Goal: Information Seeking & Learning: Check status

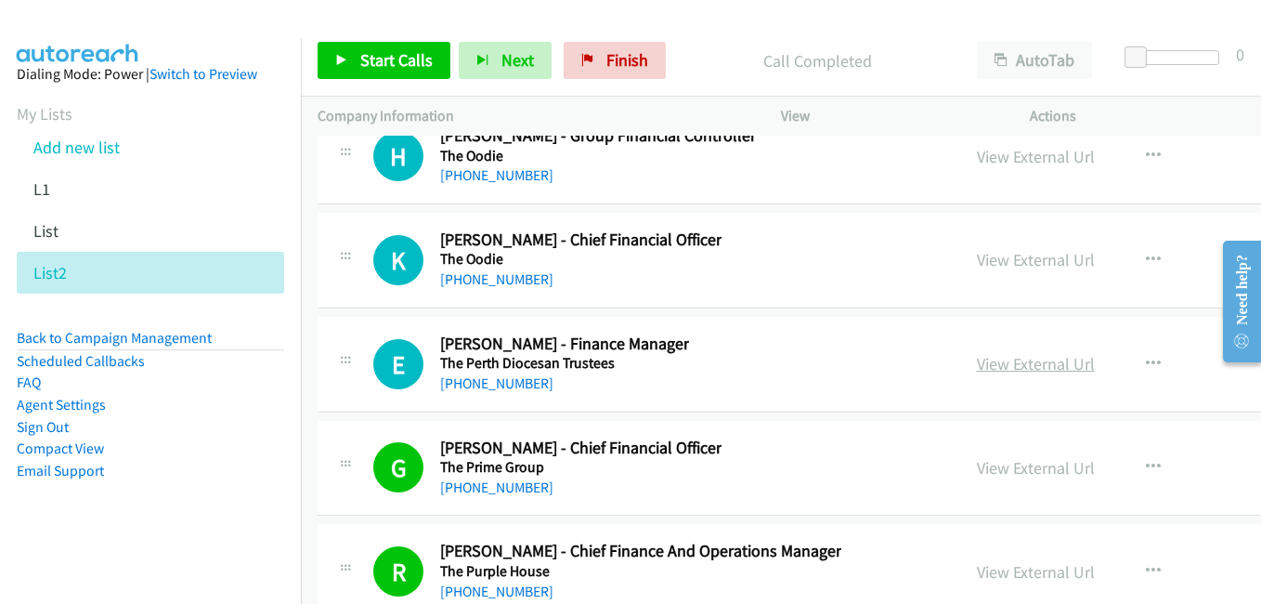
click at [985, 362] on link "View External Url" at bounding box center [1036, 363] width 118 height 21
click at [977, 264] on link "View External Url" at bounding box center [1036, 259] width 118 height 21
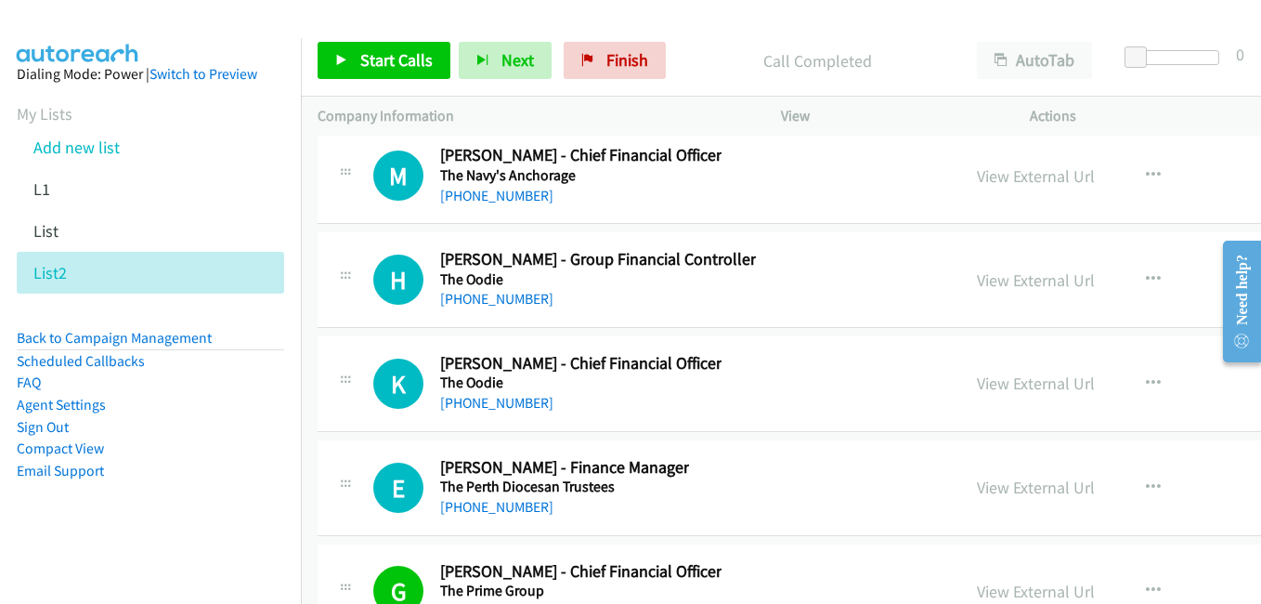
scroll to position [58284, 0]
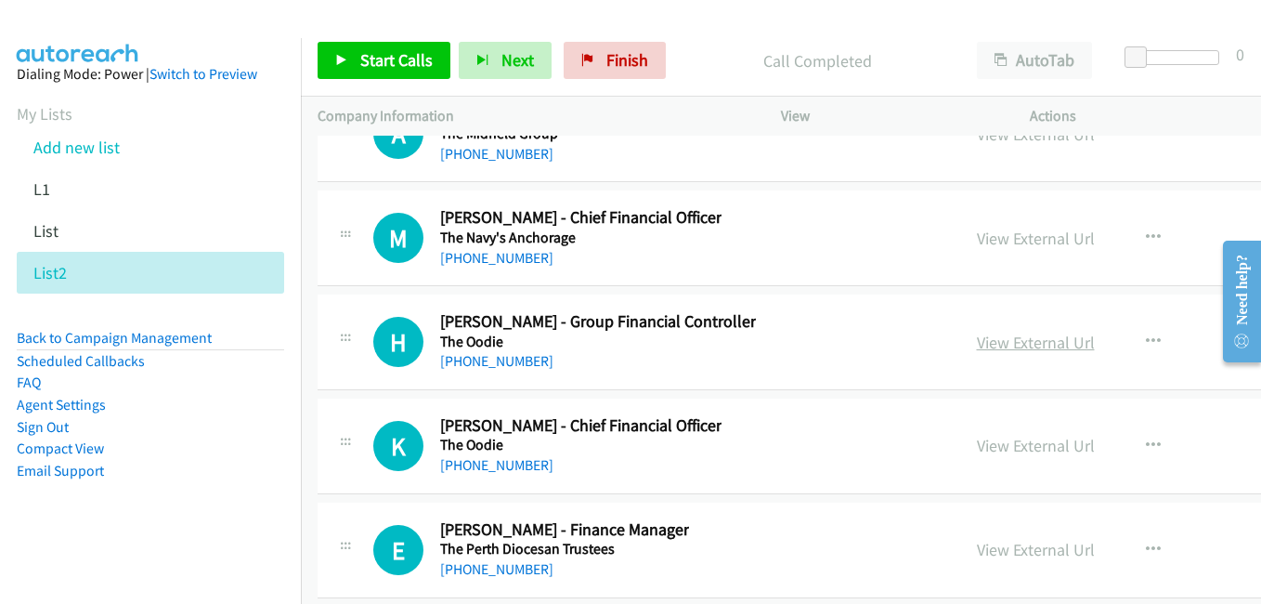
click at [997, 338] on link "View External Url" at bounding box center [1036, 341] width 118 height 21
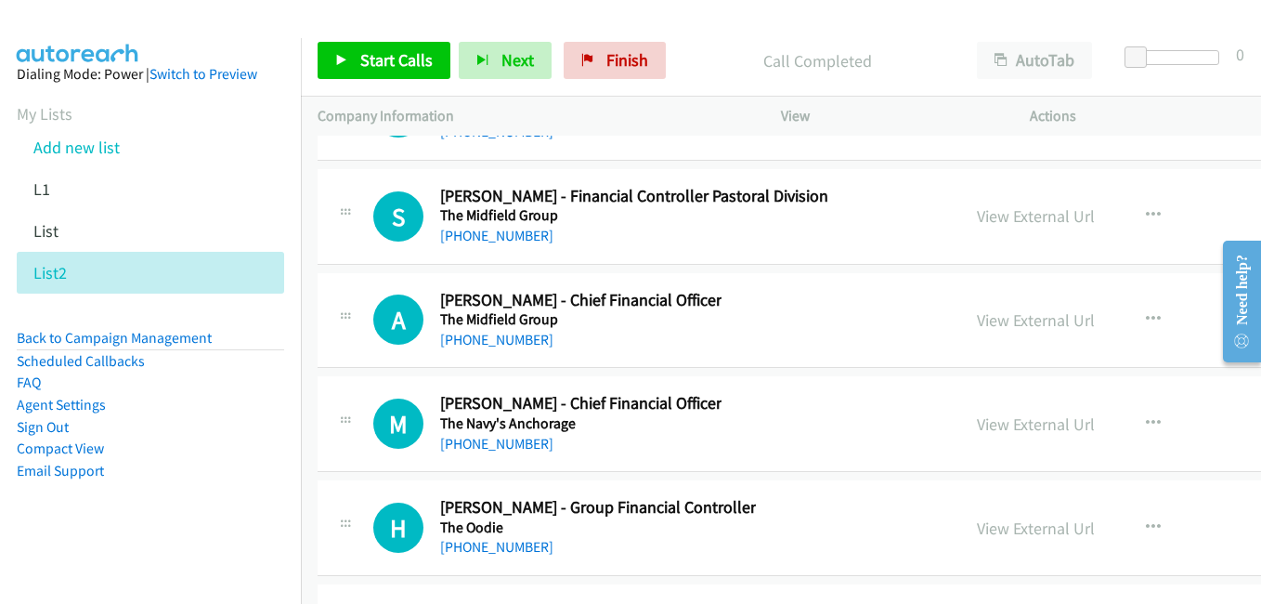
drag, startPoint x: 987, startPoint y: 421, endPoint x: 446, endPoint y: 211, distance: 580.6
click at [987, 421] on link "View External Url" at bounding box center [1036, 423] width 118 height 21
click at [977, 323] on link "View External Url" at bounding box center [1036, 319] width 118 height 21
click at [977, 212] on link "View External Url" at bounding box center [1036, 215] width 118 height 21
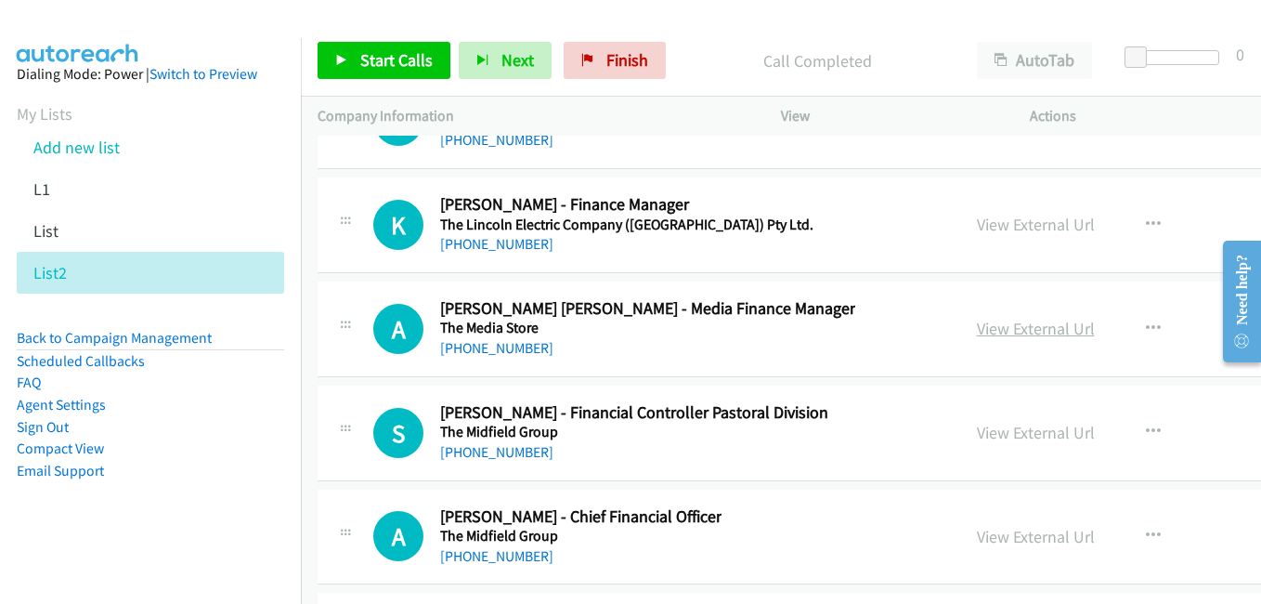
scroll to position [57820, 0]
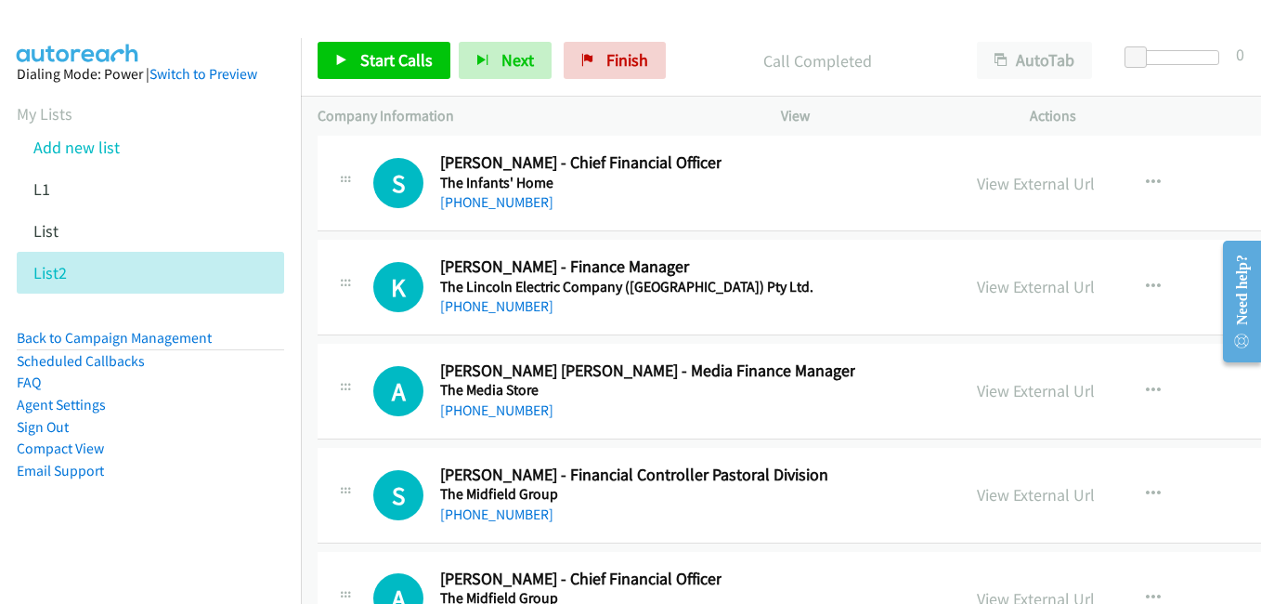
drag, startPoint x: 974, startPoint y: 397, endPoint x: 911, endPoint y: 401, distance: 63.2
click at [977, 397] on link "View External Url" at bounding box center [1036, 390] width 118 height 21
click at [979, 298] on div "View External Url" at bounding box center [1036, 286] width 118 height 25
click at [980, 291] on link "View External Url" at bounding box center [1036, 286] width 118 height 21
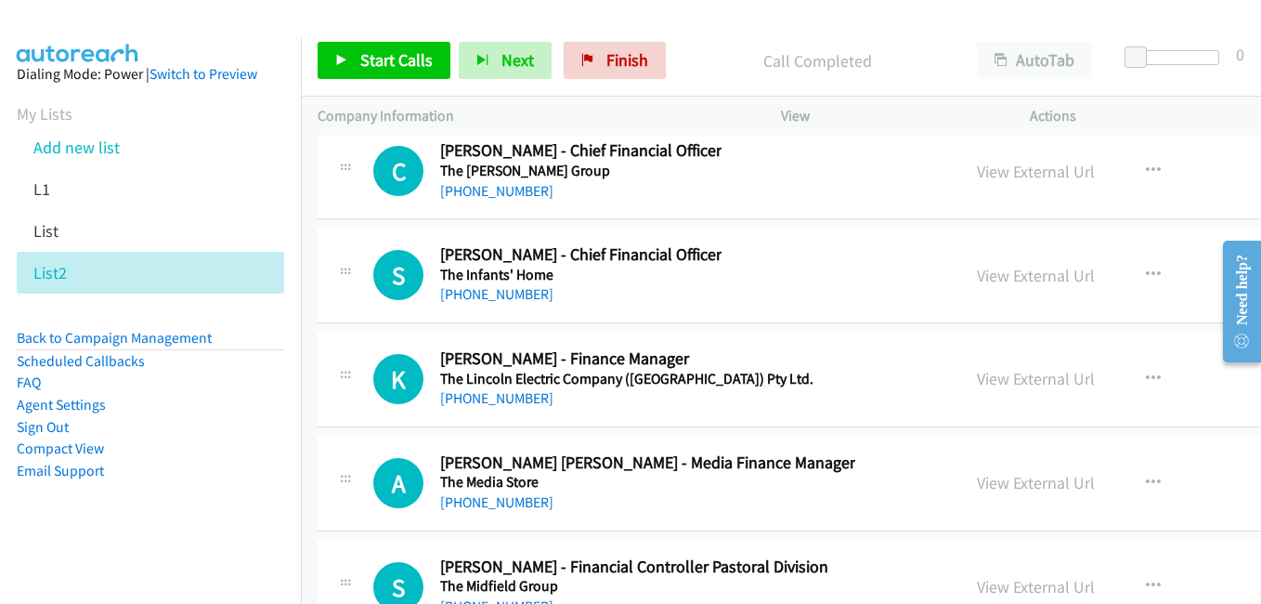
scroll to position [57727, 0]
click at [977, 281] on link "View External Url" at bounding box center [1036, 276] width 118 height 21
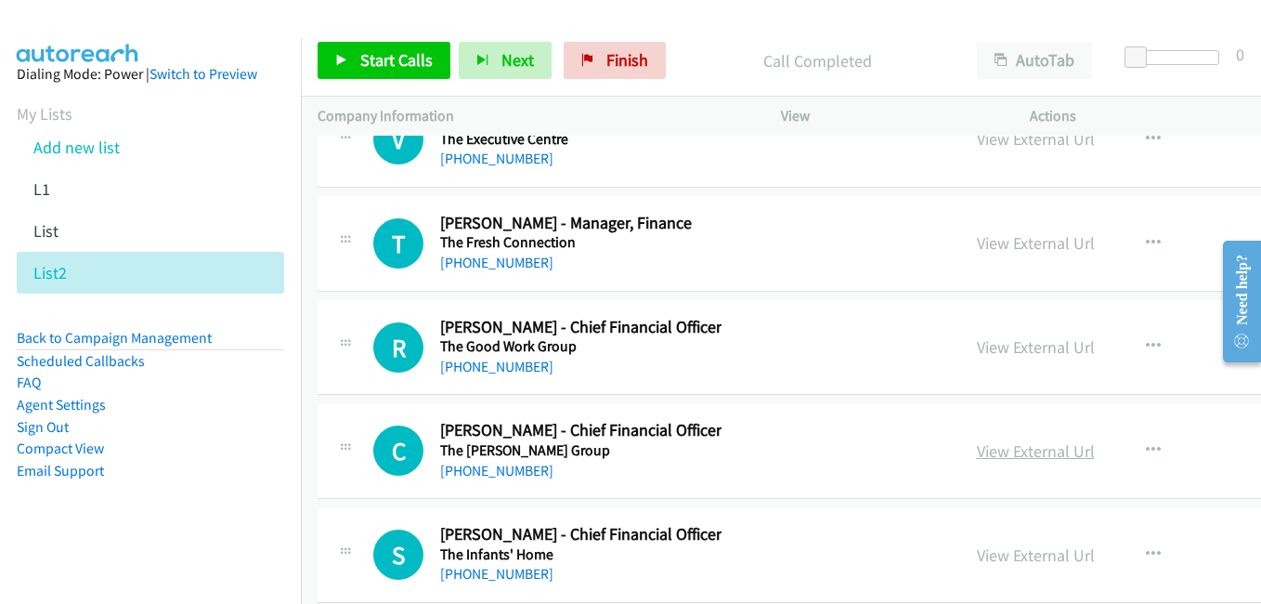
drag, startPoint x: 957, startPoint y: 445, endPoint x: 942, endPoint y: 445, distance: 14.9
click at [977, 445] on link "View External Url" at bounding box center [1036, 450] width 118 height 21
drag, startPoint x: 973, startPoint y: 348, endPoint x: 499, endPoint y: 178, distance: 504.0
click at [977, 348] on link "View External Url" at bounding box center [1036, 346] width 118 height 21
drag, startPoint x: 973, startPoint y: 247, endPoint x: 310, endPoint y: 0, distance: 707.5
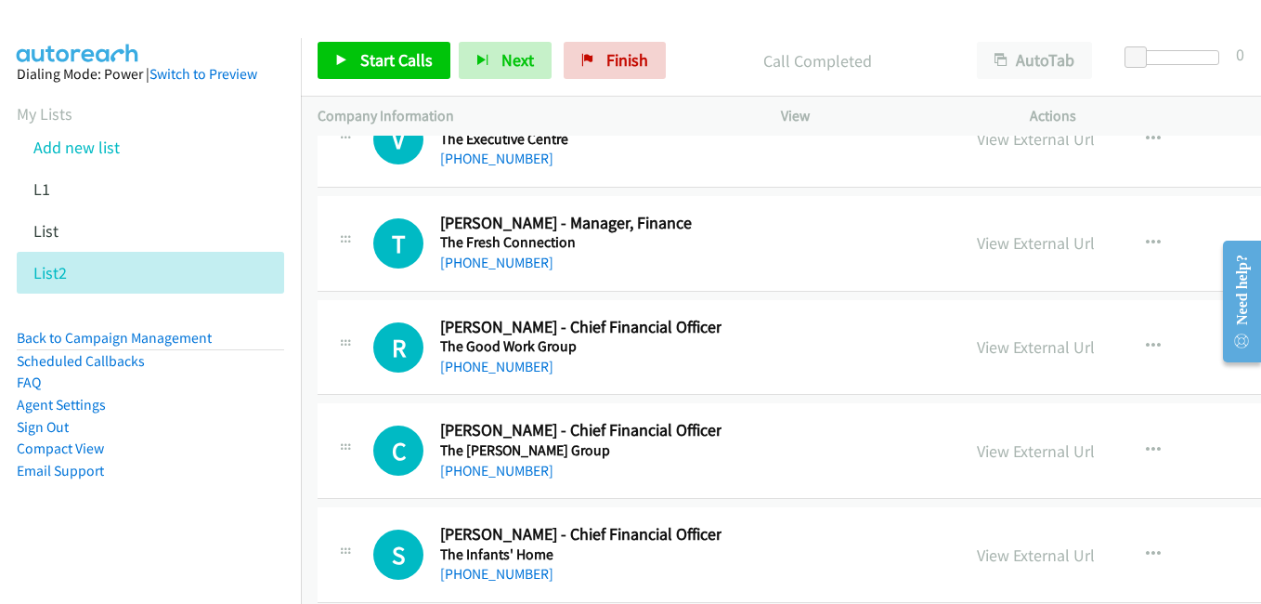
click at [977, 247] on link "View External Url" at bounding box center [1036, 242] width 118 height 21
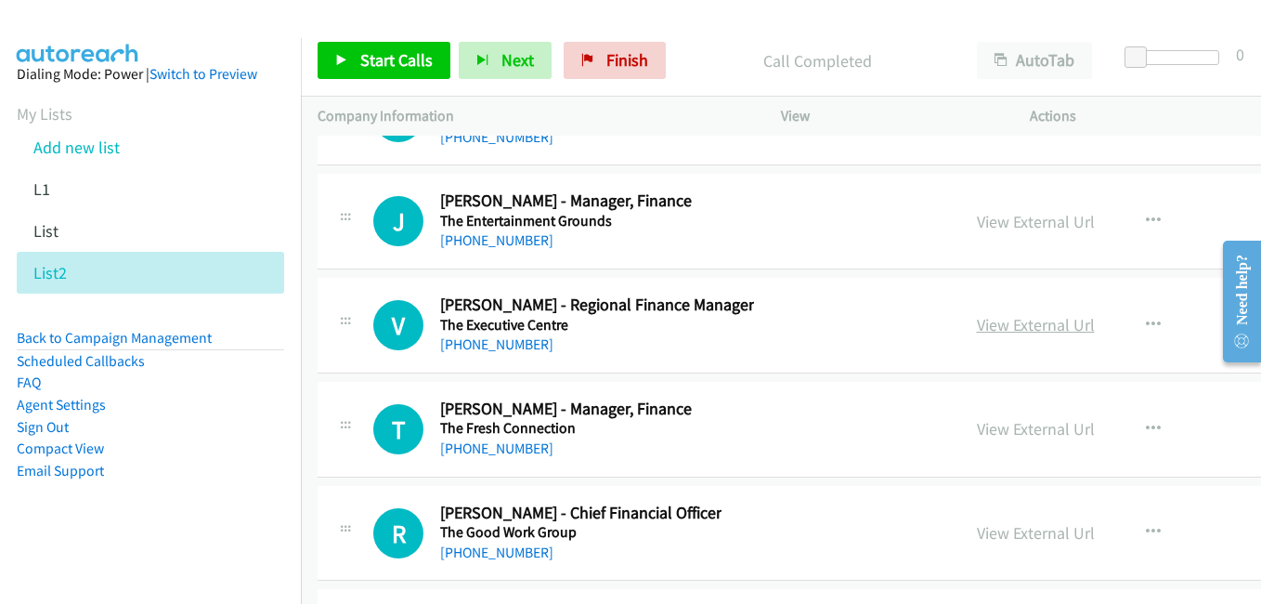
click at [977, 319] on link "View External Url" at bounding box center [1036, 324] width 118 height 21
click at [977, 220] on link "View External Url" at bounding box center [1036, 221] width 118 height 21
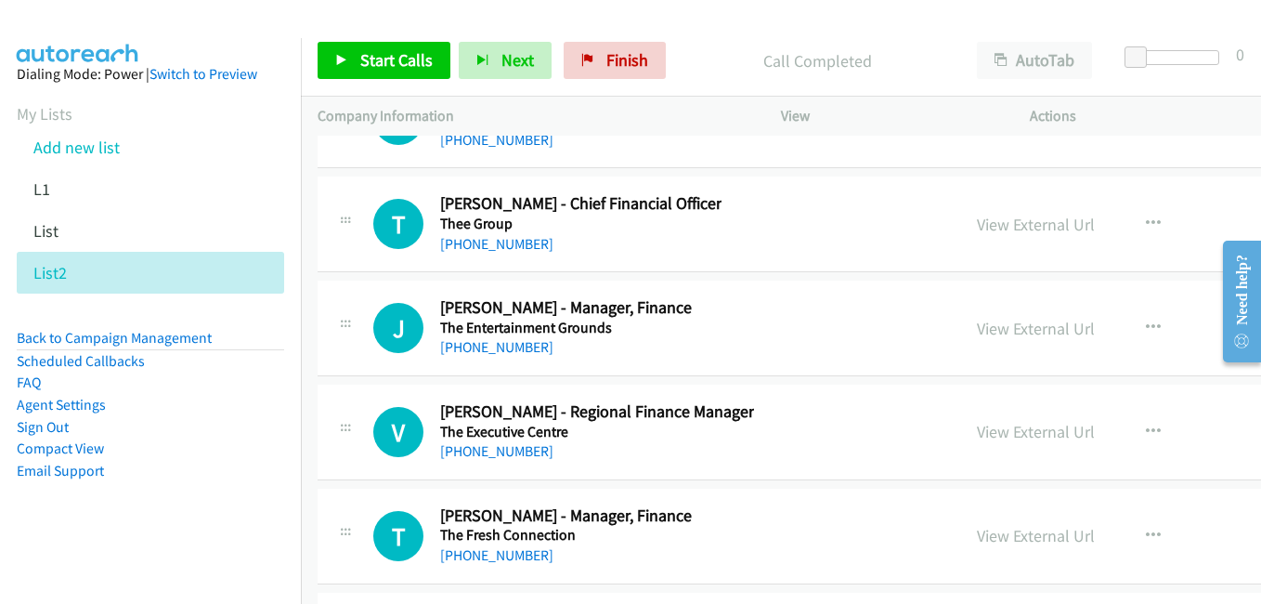
scroll to position [57077, 0]
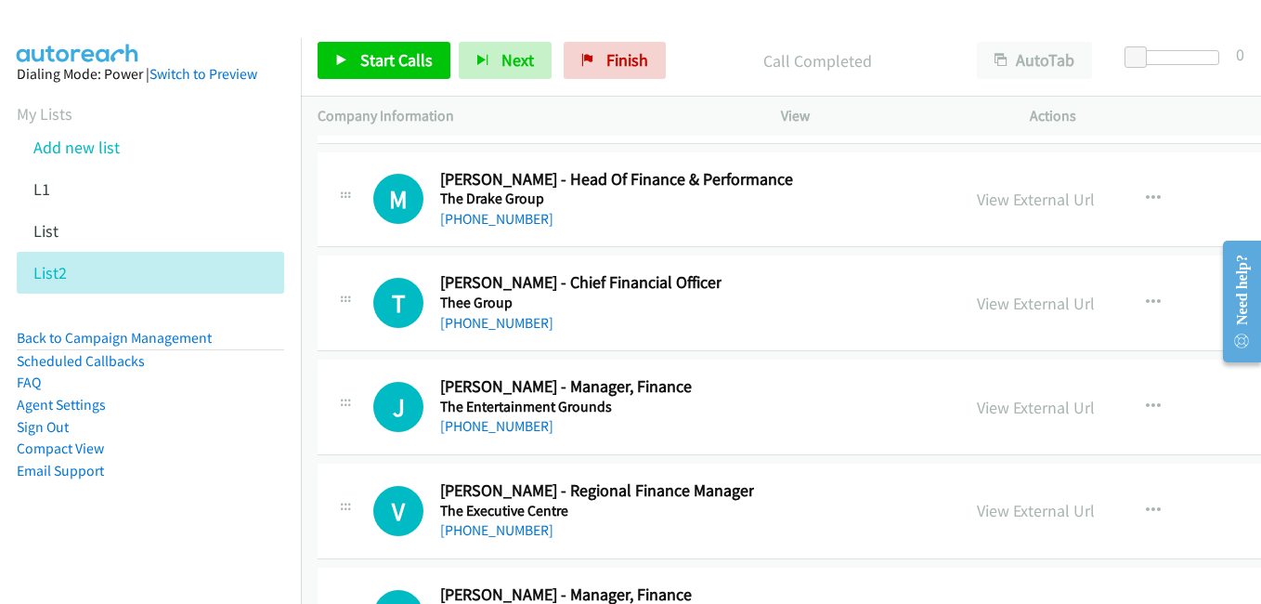
click at [992, 307] on link "View External Url" at bounding box center [1036, 302] width 118 height 21
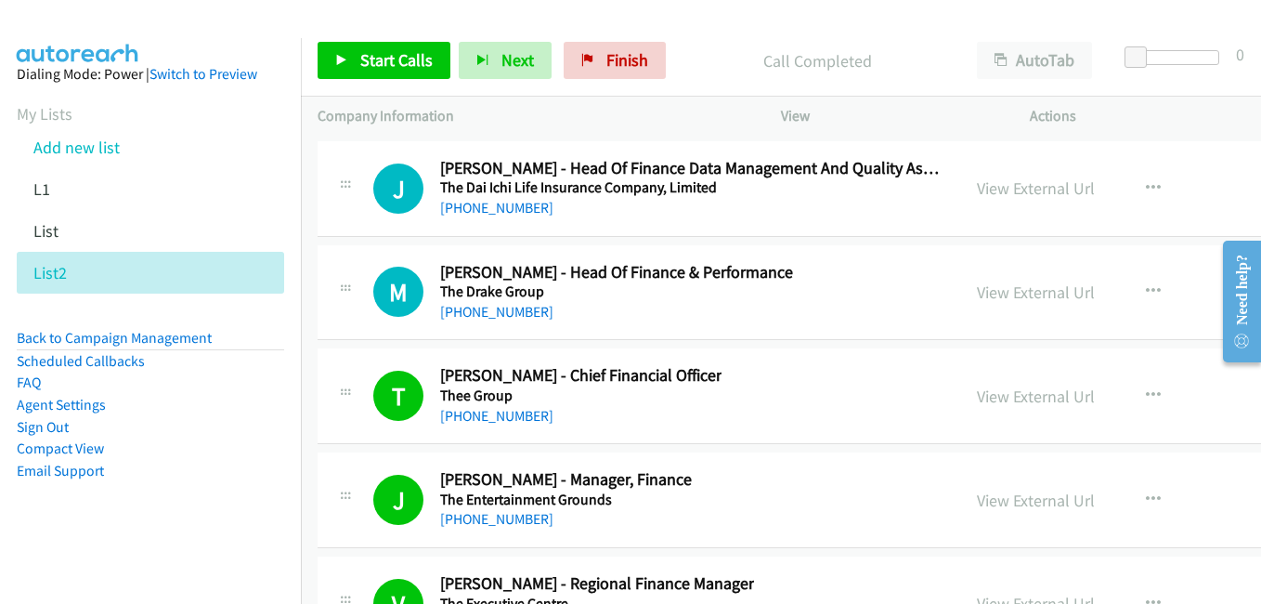
drag, startPoint x: 966, startPoint y: 296, endPoint x: 980, endPoint y: 373, distance: 78.3
click at [993, 294] on link "View External Url" at bounding box center [1036, 291] width 118 height 21
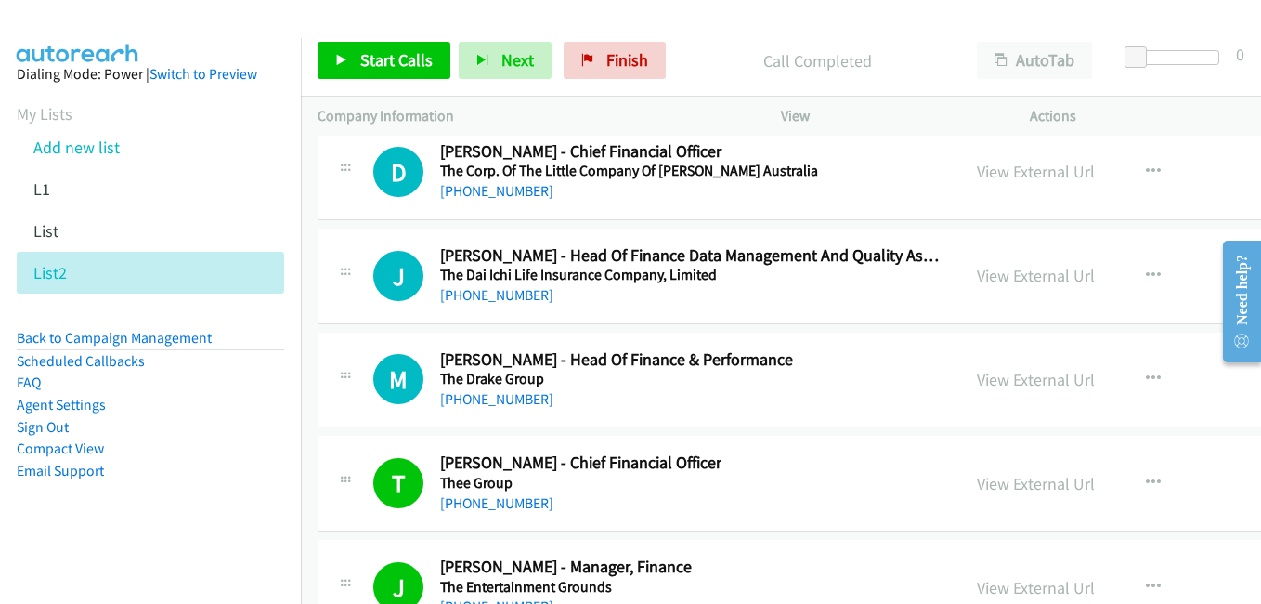
scroll to position [56798, 0]
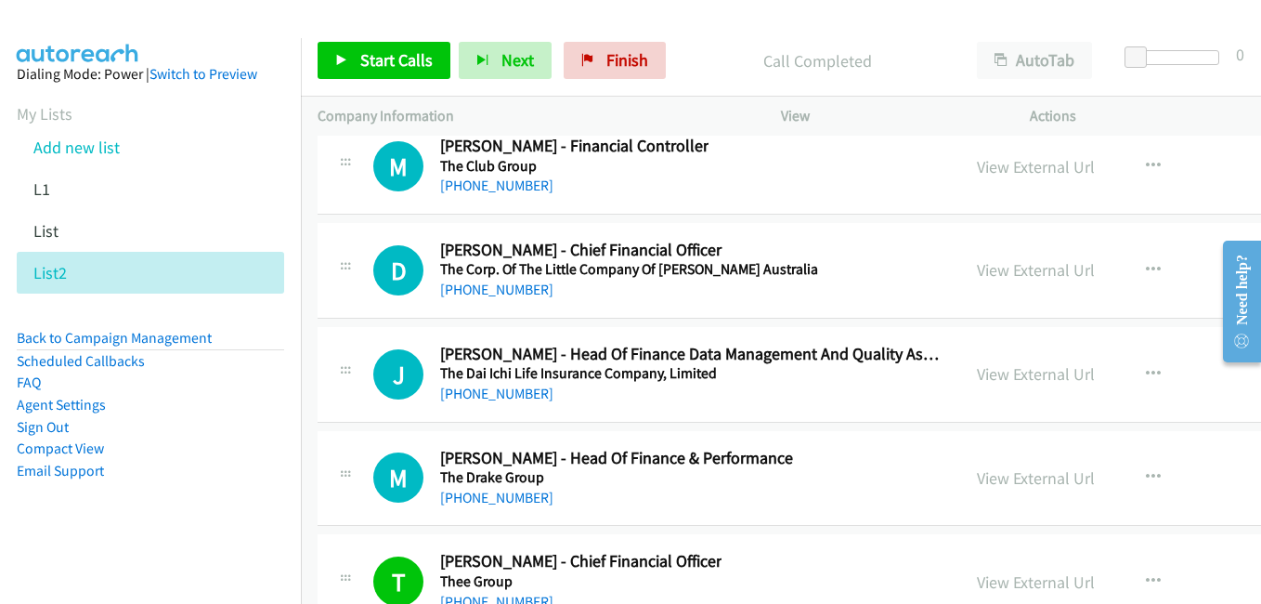
drag, startPoint x: 977, startPoint y: 368, endPoint x: 921, endPoint y: 381, distance: 57.2
click at [977, 368] on link "View External Url" at bounding box center [1036, 373] width 118 height 21
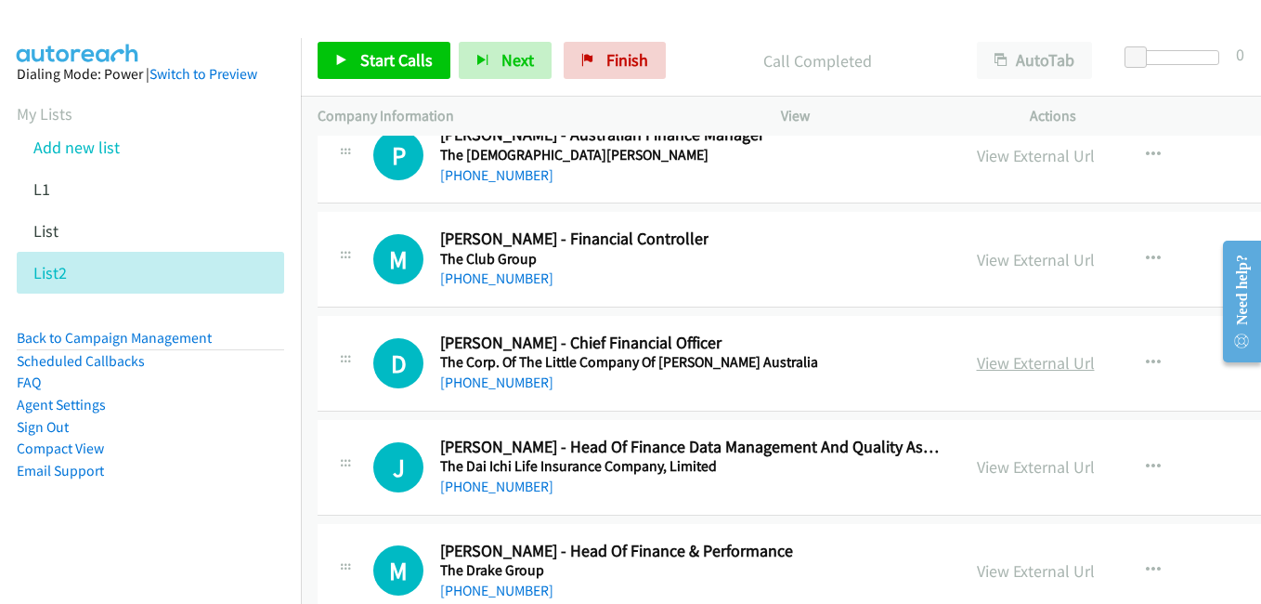
click at [1001, 369] on link "View External Url" at bounding box center [1036, 362] width 118 height 21
click at [990, 254] on link "View External Url" at bounding box center [1036, 259] width 118 height 21
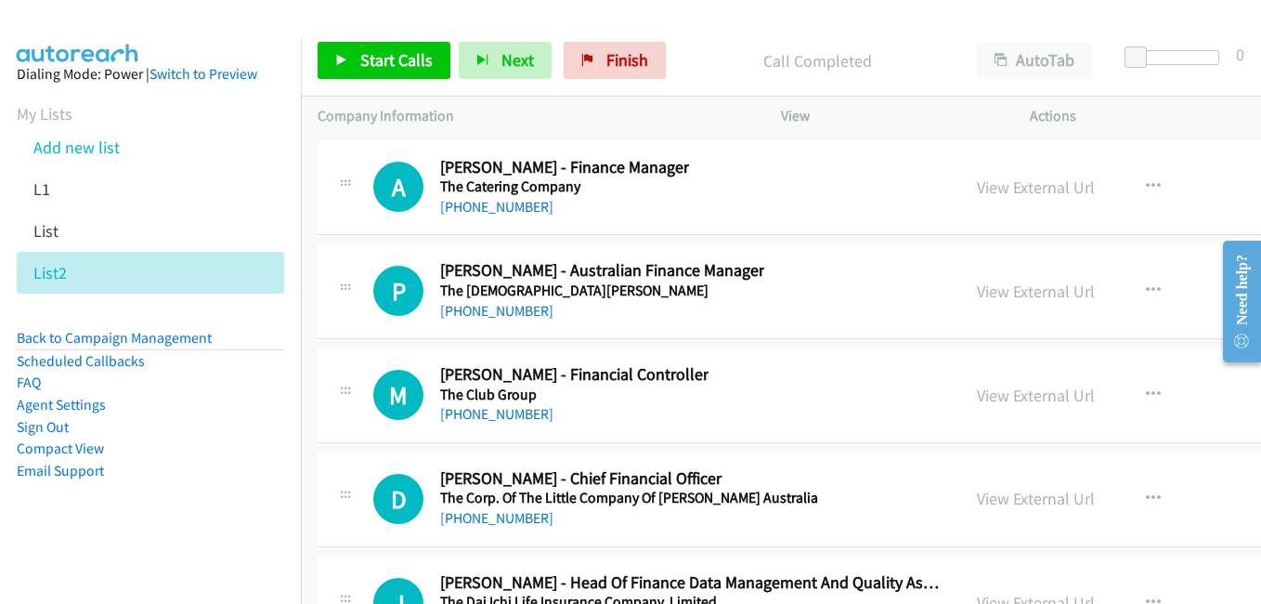
scroll to position [56520, 0]
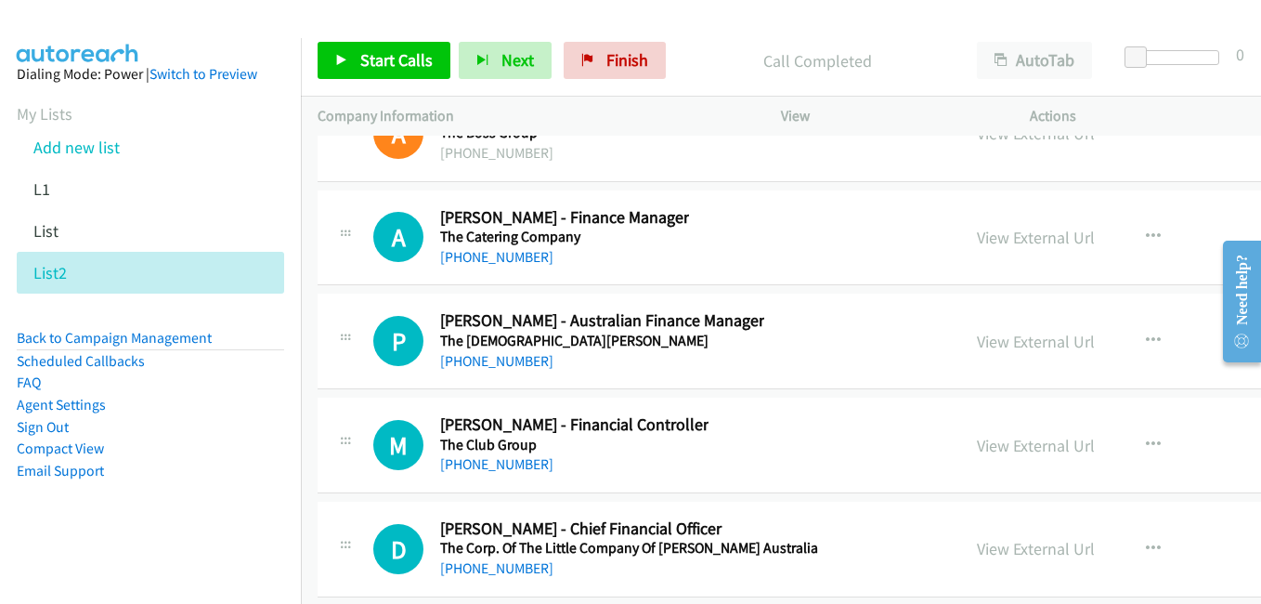
drag, startPoint x: 972, startPoint y: 340, endPoint x: 502, endPoint y: 240, distance: 480.4
click at [977, 340] on link "View External Url" at bounding box center [1036, 341] width 118 height 21
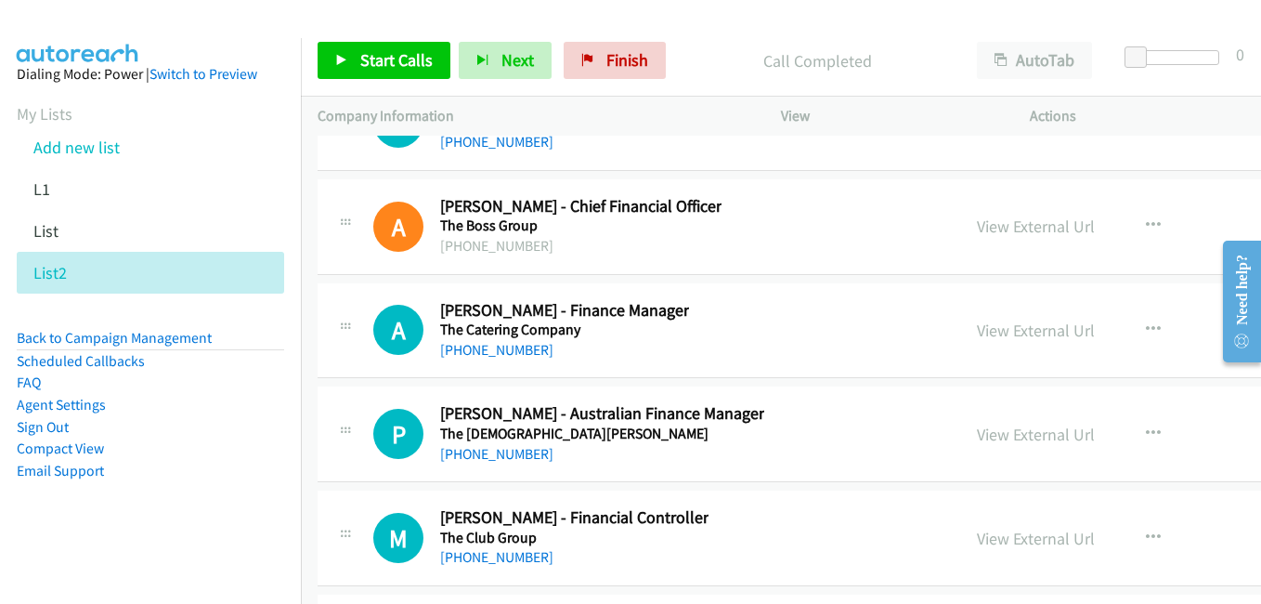
drag, startPoint x: 986, startPoint y: 340, endPoint x: 1016, endPoint y: 345, distance: 30.2
click at [986, 340] on link "View External Url" at bounding box center [1036, 329] width 118 height 21
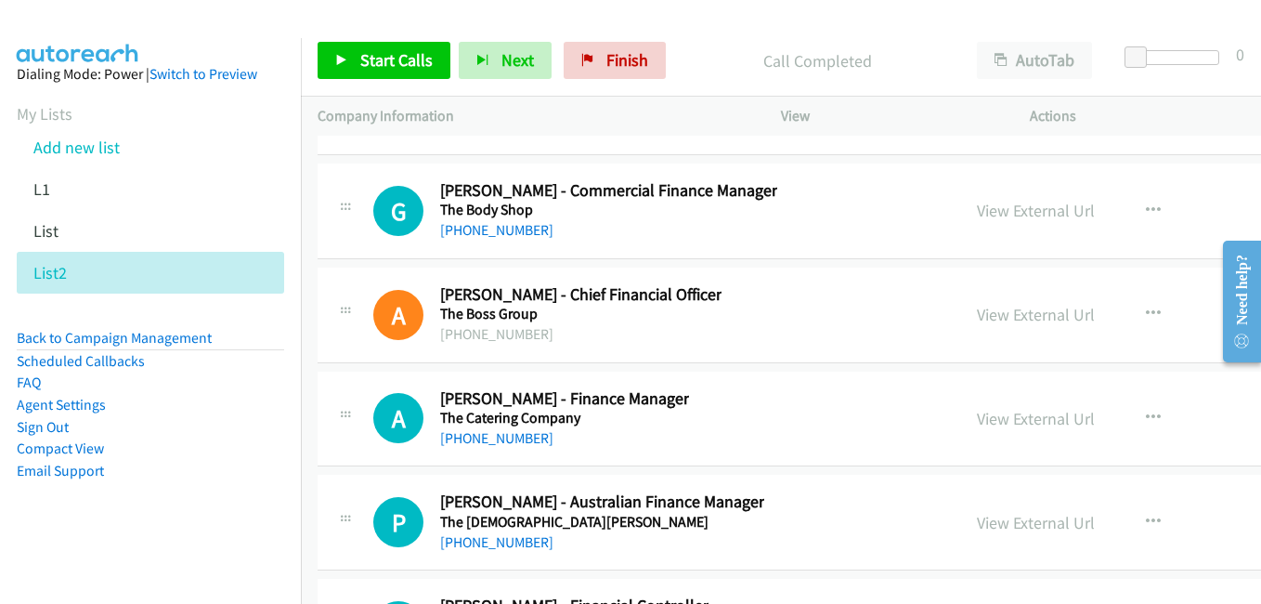
scroll to position [56334, 0]
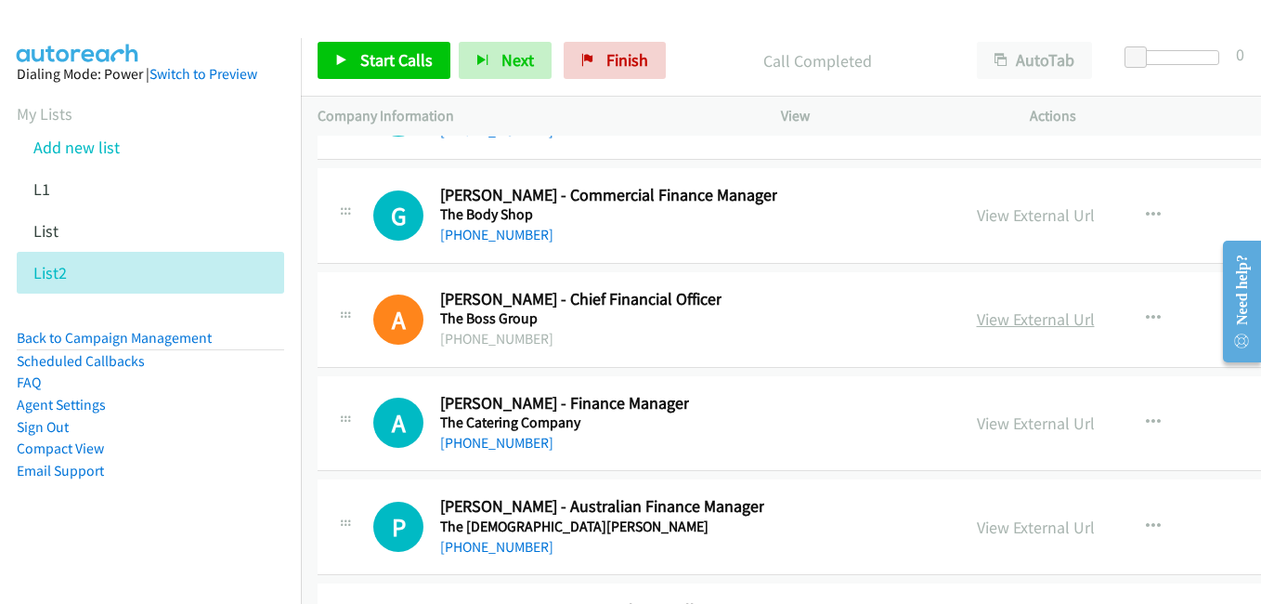
click at [977, 318] on link "View External Url" at bounding box center [1036, 318] width 118 height 21
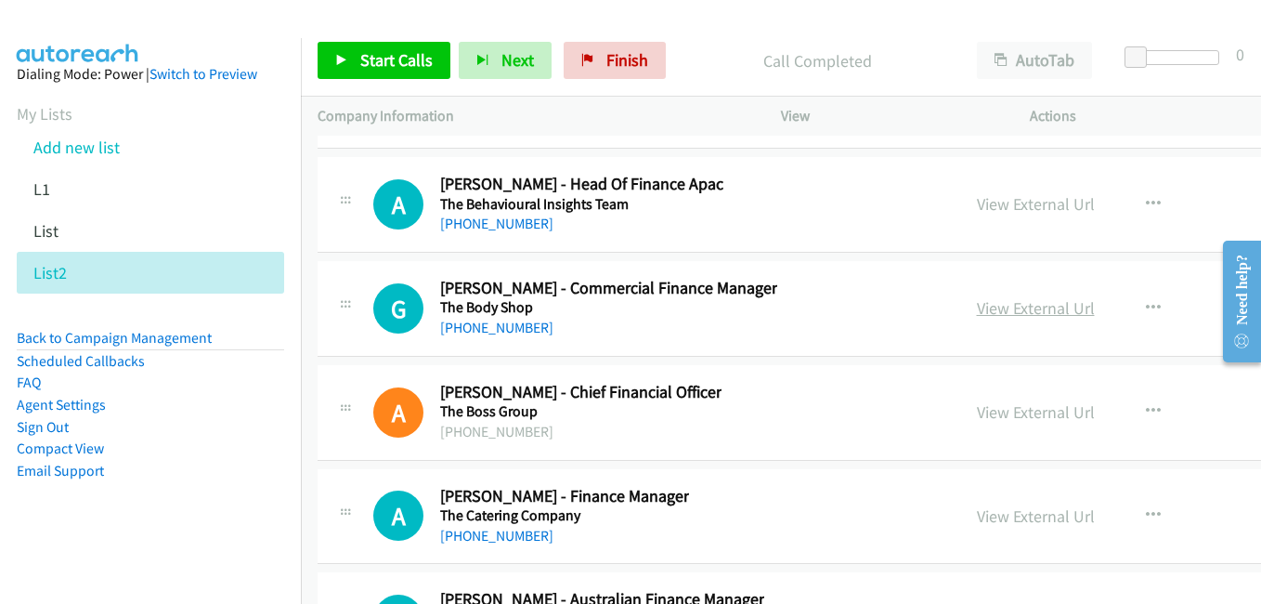
click at [977, 306] on link "View External Url" at bounding box center [1036, 307] width 118 height 21
click at [1004, 206] on link "View External Url" at bounding box center [1036, 203] width 118 height 21
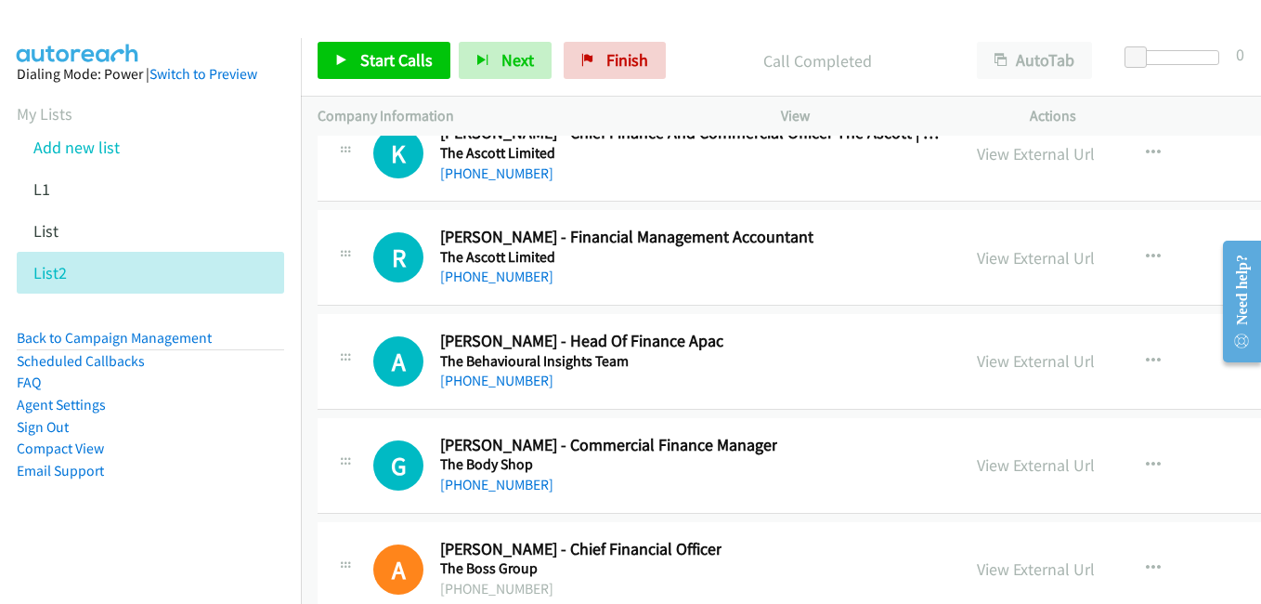
scroll to position [56055, 0]
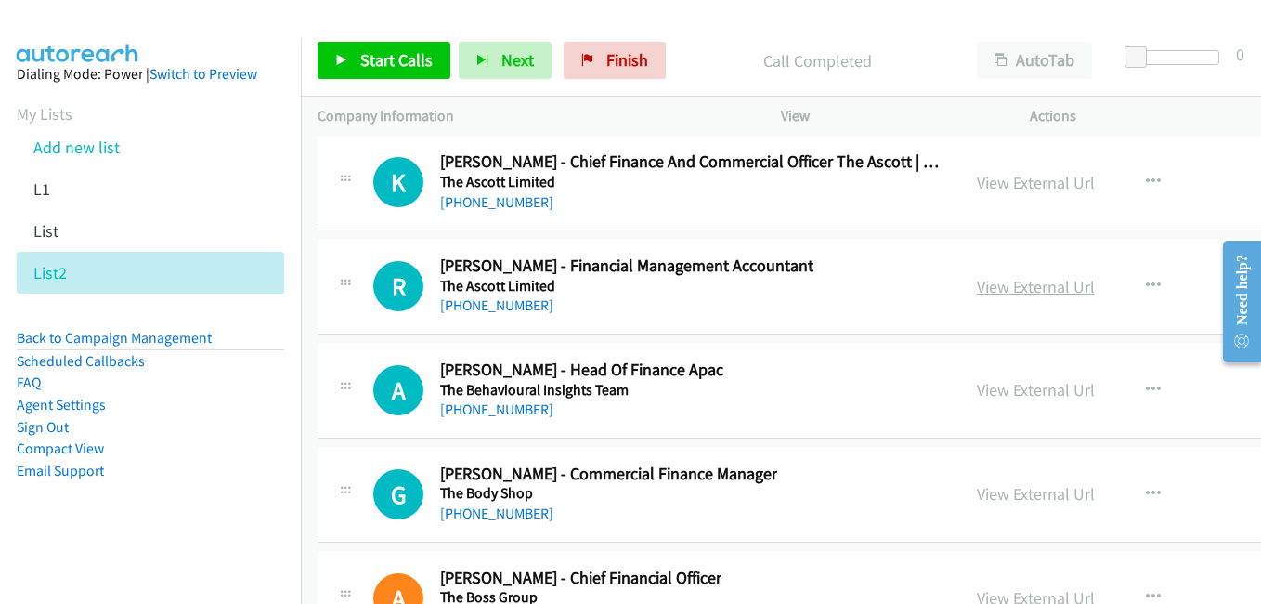
click at [994, 289] on link "View External Url" at bounding box center [1036, 286] width 118 height 21
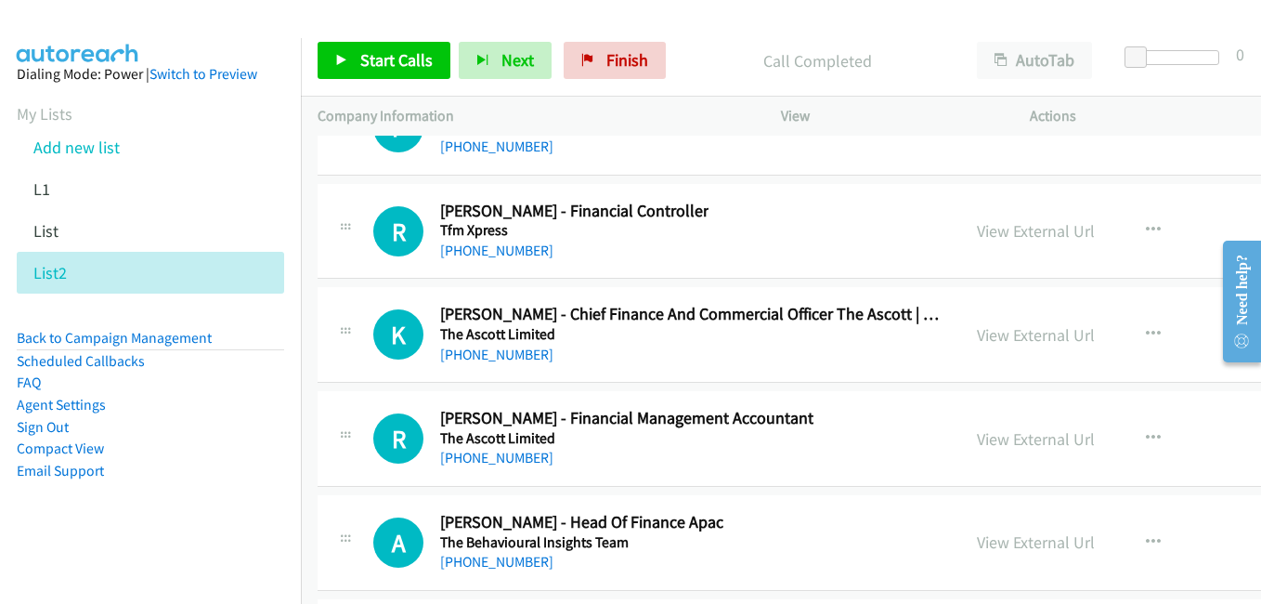
scroll to position [55870, 0]
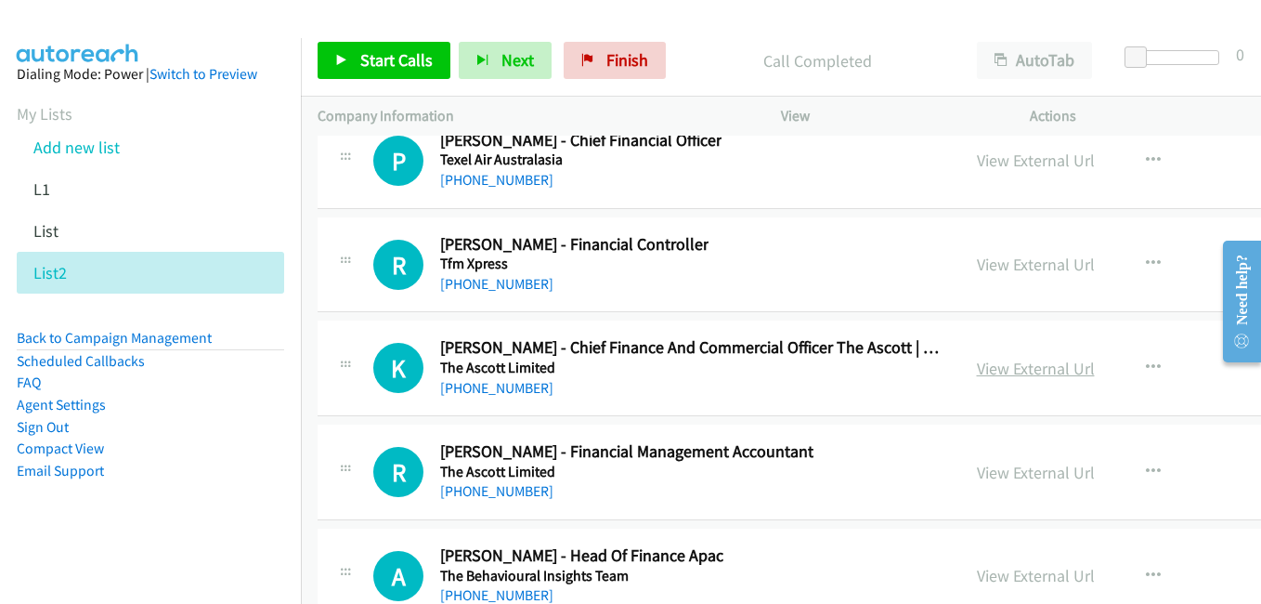
click at [1000, 375] on link "View External Url" at bounding box center [1036, 367] width 118 height 21
